Goal: Task Accomplishment & Management: Manage account settings

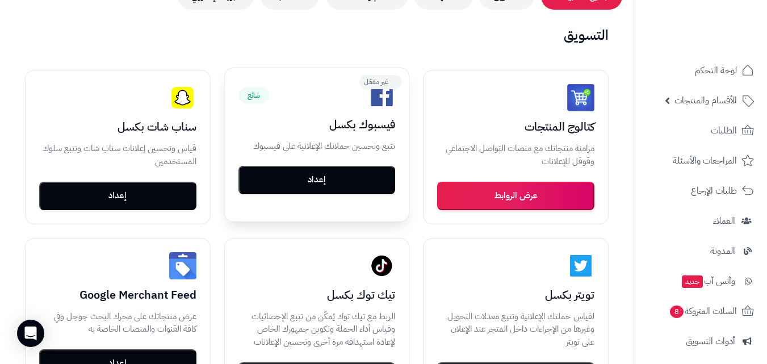
scroll to position [284, 0]
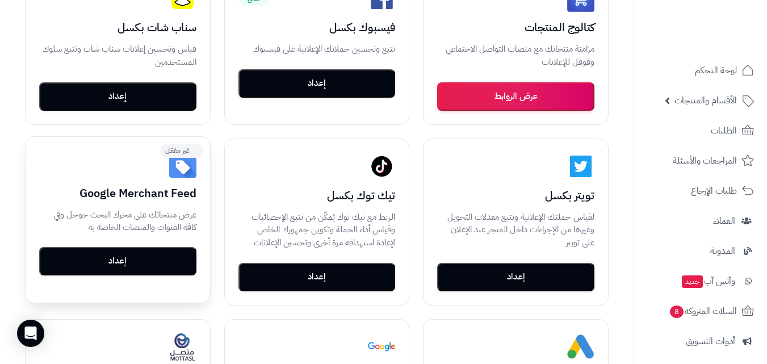
click at [115, 262] on button "إعداد" at bounding box center [117, 261] width 157 height 28
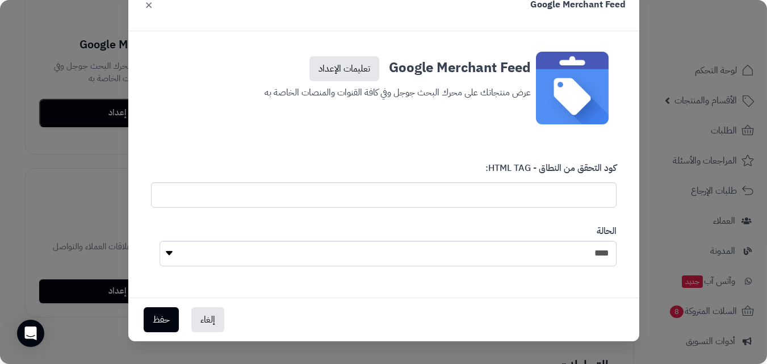
scroll to position [454, 0]
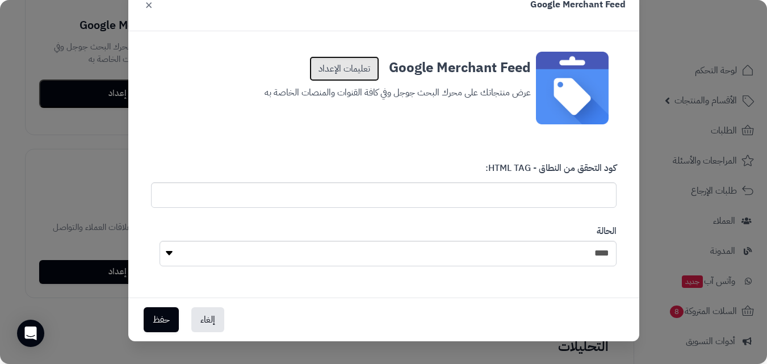
click at [353, 64] on link "تعليمات الإعداد" at bounding box center [345, 68] width 70 height 25
click at [667, 164] on div "Google Merchant Feed × Google Merchant Feed تعليمات الإعداد عرض منتجاتك على محر…" at bounding box center [383, 182] width 767 height 364
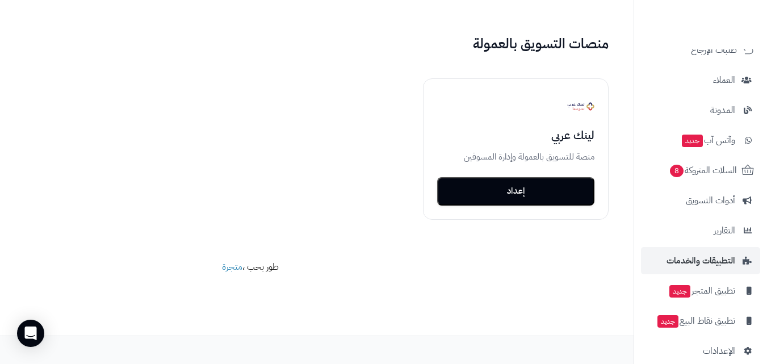
scroll to position [156, 0]
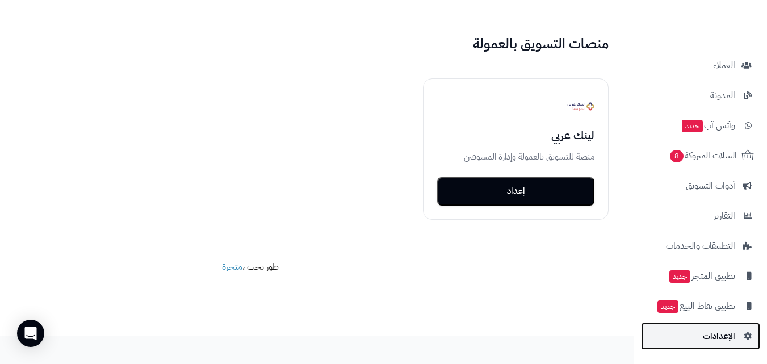
click at [721, 329] on span "الإعدادات" at bounding box center [719, 336] width 32 height 16
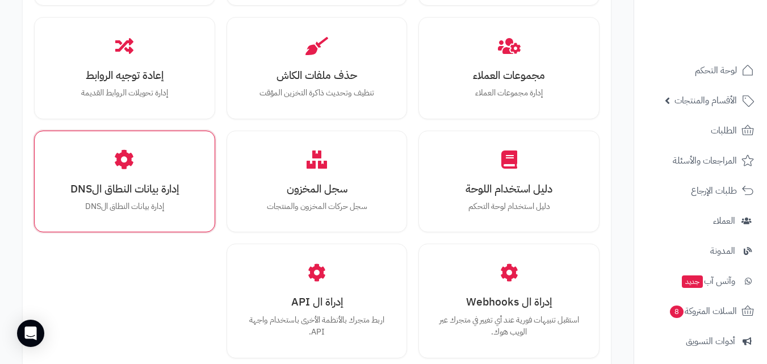
scroll to position [1363, 0]
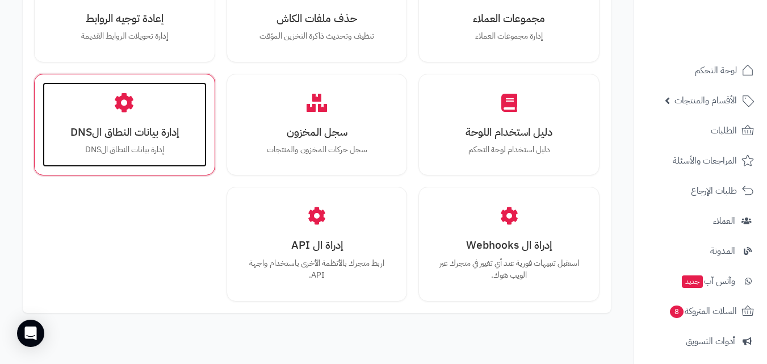
click at [124, 147] on p "إدارة بيانات النطاق الDNS" at bounding box center [124, 150] width 141 height 12
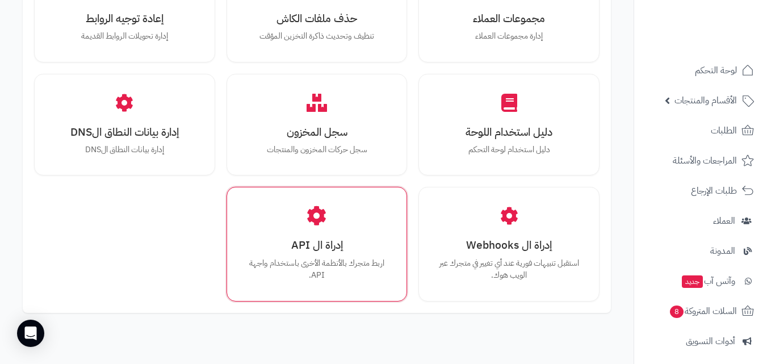
scroll to position [1426, 0]
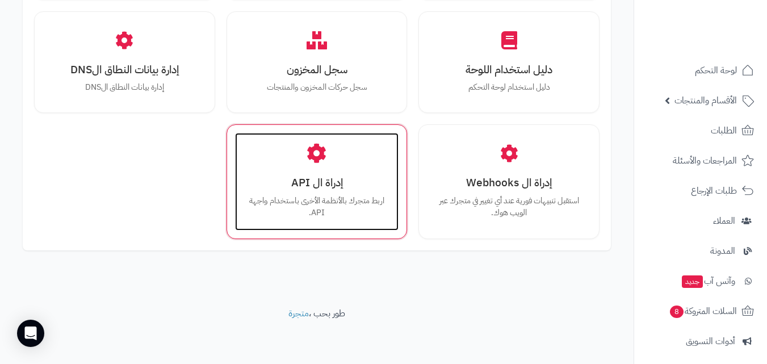
click at [330, 193] on div "إدراة ال API اربط متجرك بالأنظمة الأخرى باستخدام واجهة API." at bounding box center [317, 181] width 164 height 97
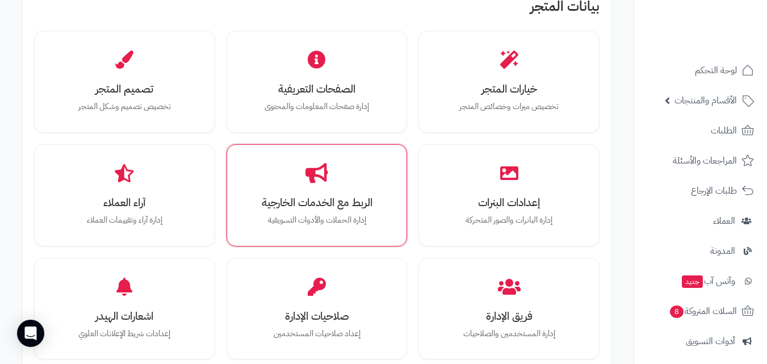
scroll to position [346, 0]
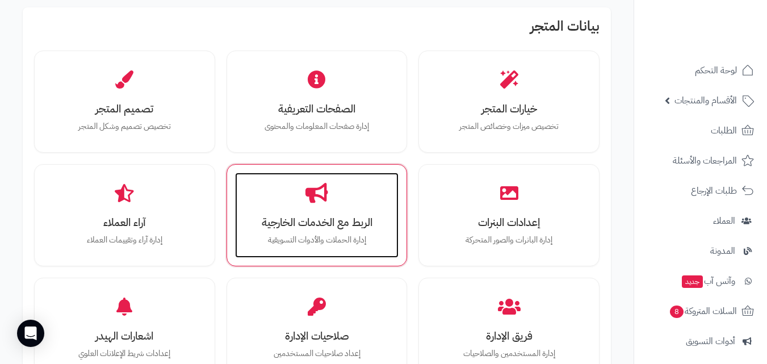
click at [318, 201] on icon at bounding box center [317, 193] width 23 height 20
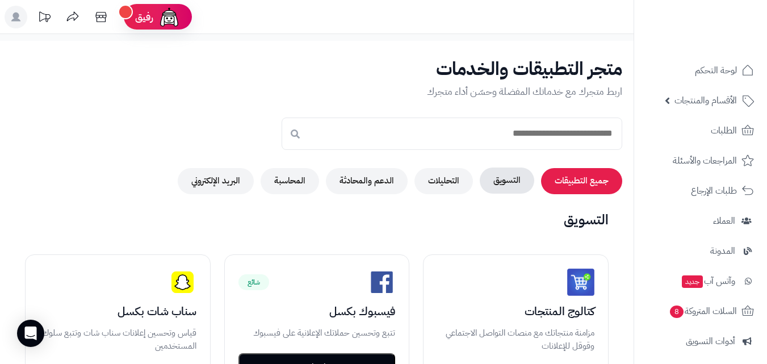
click at [513, 179] on button "التسويق" at bounding box center [507, 181] width 55 height 26
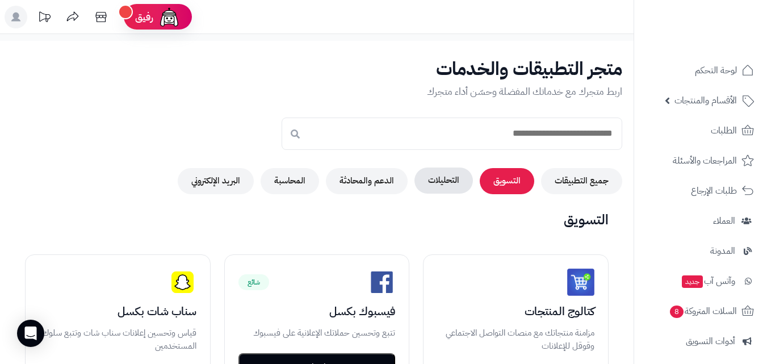
click at [445, 179] on button "التحليلات" at bounding box center [444, 181] width 58 height 26
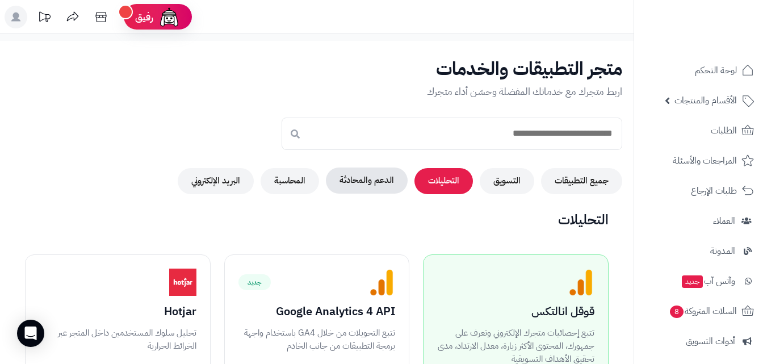
click at [375, 183] on button "الدعم والمحادثة" at bounding box center [367, 181] width 82 height 26
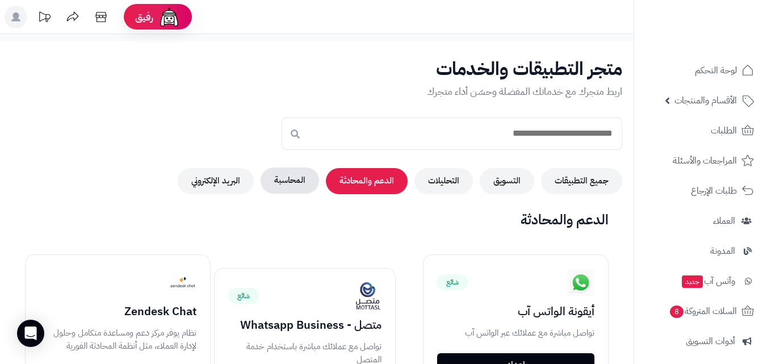
click at [285, 183] on button "المحاسبة" at bounding box center [290, 181] width 58 height 26
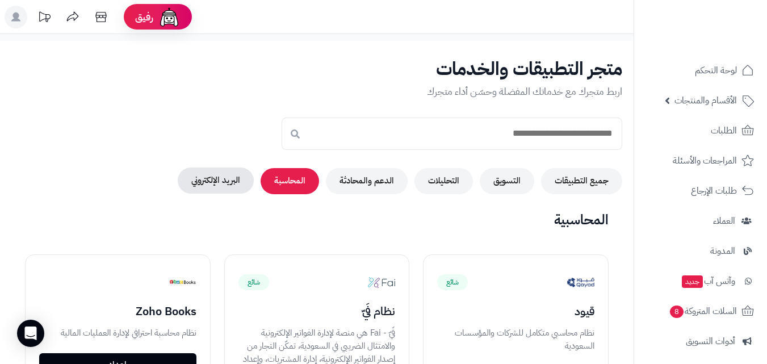
click at [222, 182] on button "البريد الإلكتروني" at bounding box center [216, 181] width 76 height 26
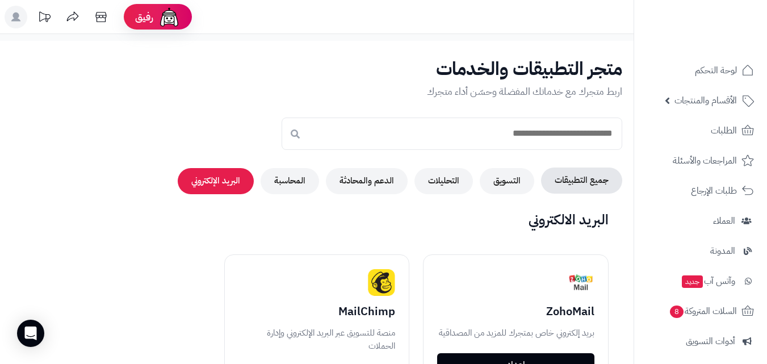
click at [570, 182] on button "جميع التطبيقات" at bounding box center [581, 181] width 81 height 26
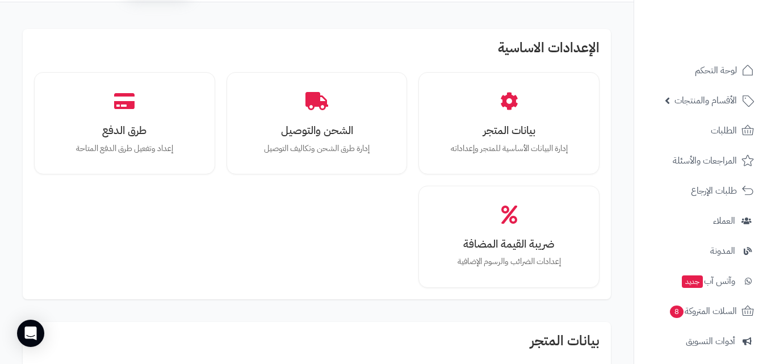
scroll to position [6, 0]
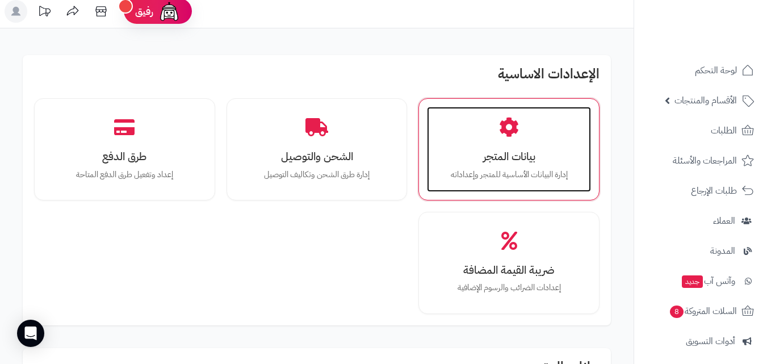
click at [492, 153] on h3 "بيانات المتجر" at bounding box center [508, 157] width 141 height 12
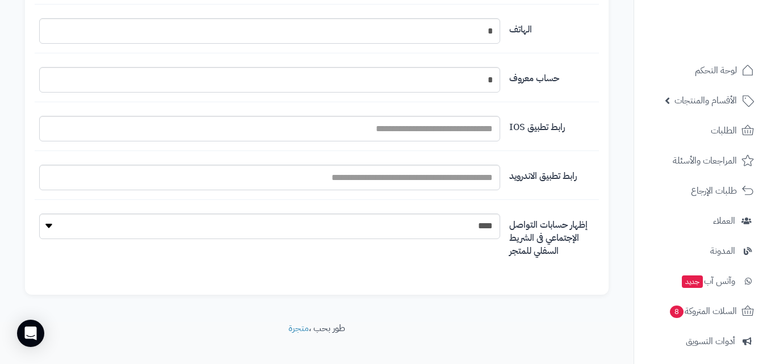
scroll to position [1404, 0]
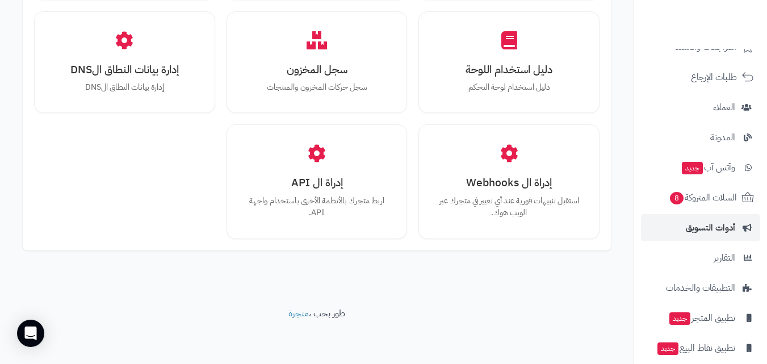
scroll to position [156, 0]
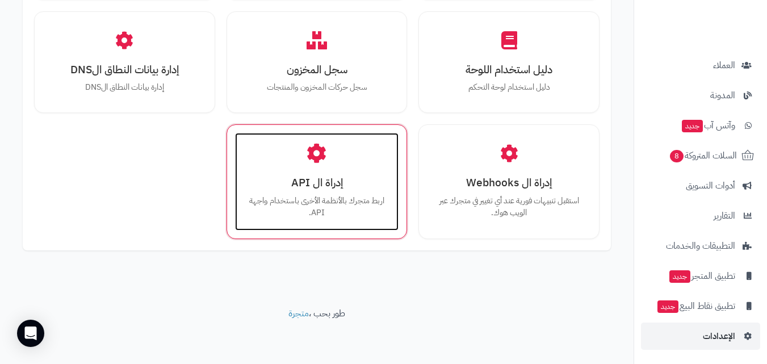
click at [334, 179] on h3 "إدراة ال API" at bounding box center [316, 183] width 141 height 12
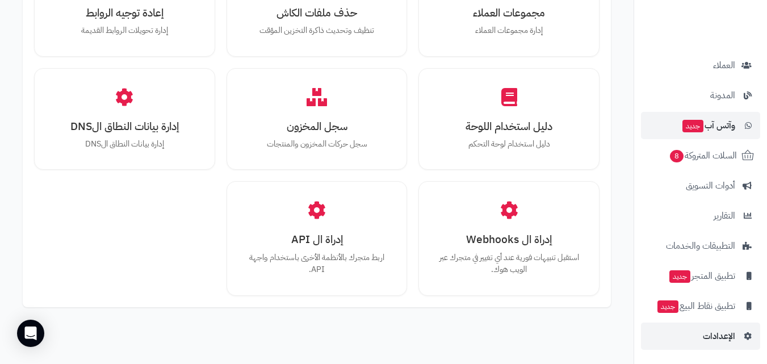
scroll to position [1426, 0]
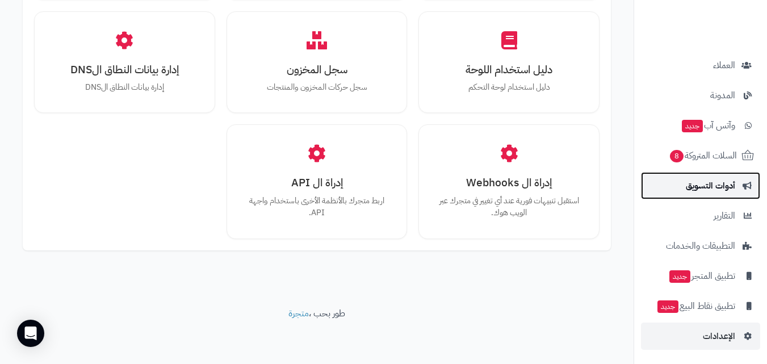
click at [709, 190] on span "أدوات التسويق" at bounding box center [710, 186] width 49 height 16
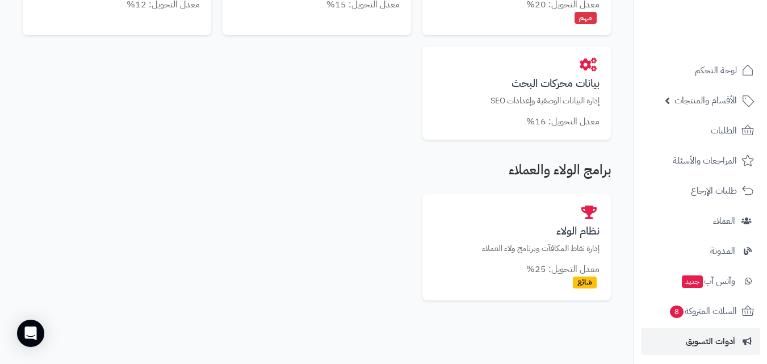
scroll to position [618, 0]
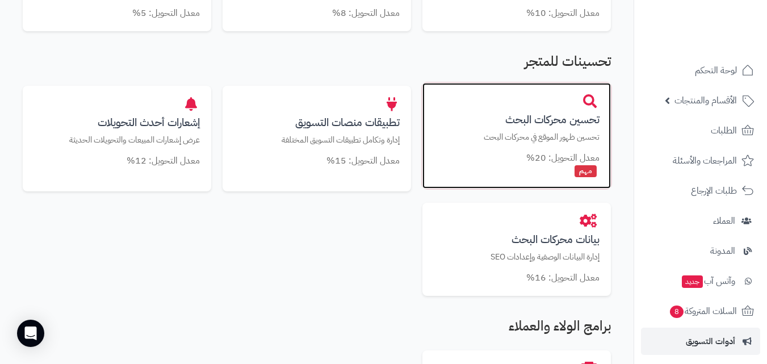
click at [474, 161] on div "معدل التحويل: 20%" at bounding box center [517, 158] width 166 height 13
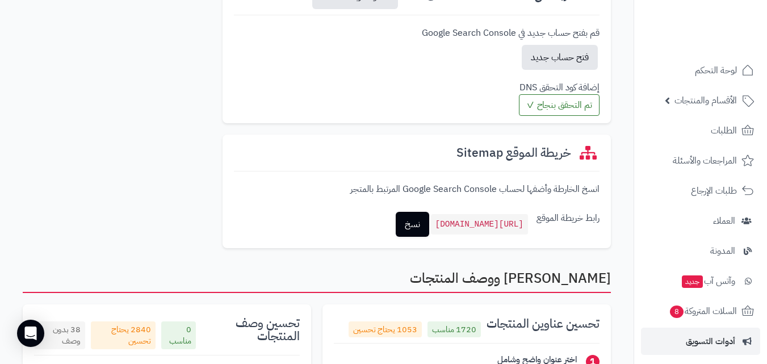
scroll to position [511, 0]
click at [396, 223] on link "نسخ" at bounding box center [413, 224] width 34 height 25
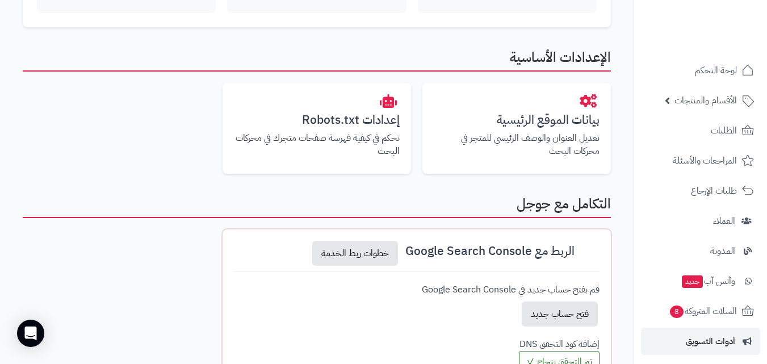
scroll to position [227, 0]
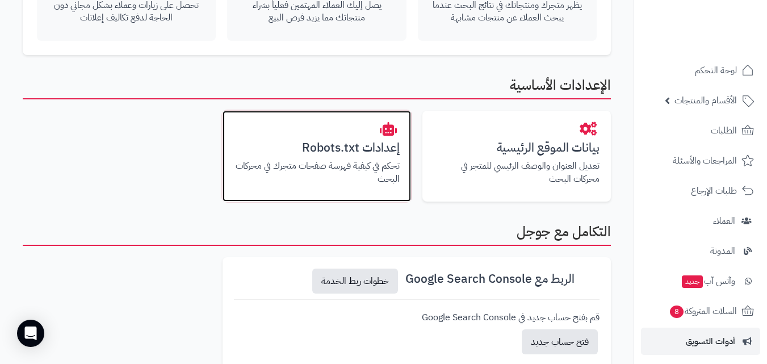
click at [354, 154] on h3 "إعدادات Robots.txt" at bounding box center [317, 147] width 166 height 13
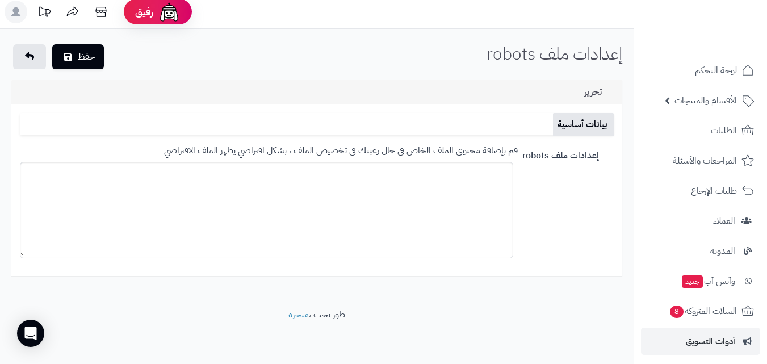
scroll to position [6, 0]
